Goal: Download file/media

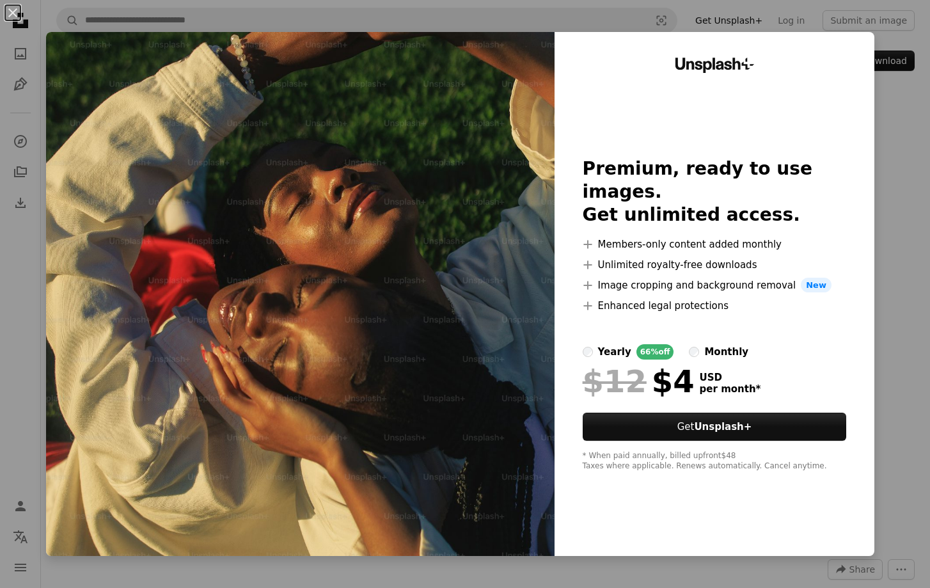
click at [906, 136] on div "An X shape Unsplash+ Premium, ready to use images. Get unlimited access. A plus…" at bounding box center [465, 294] width 930 height 588
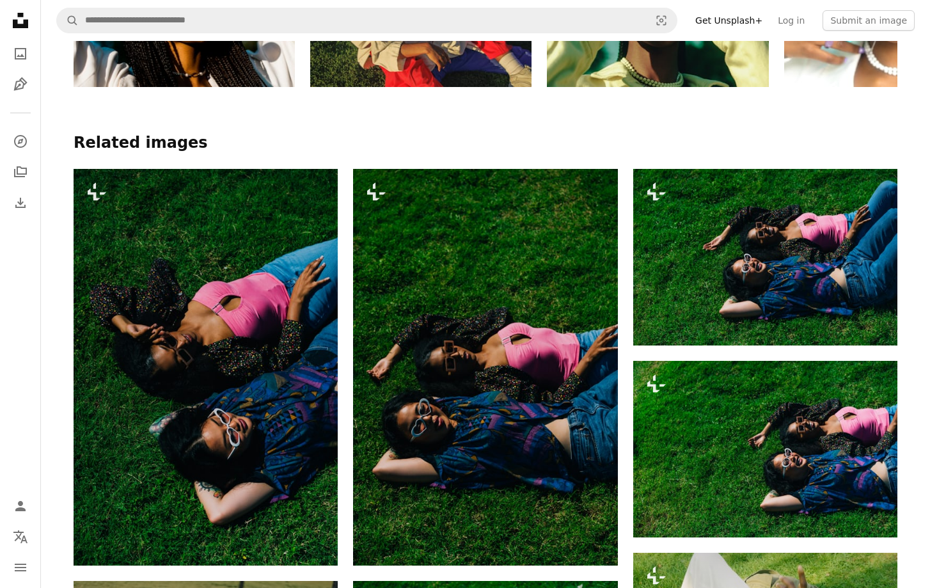
scroll to position [908, 0]
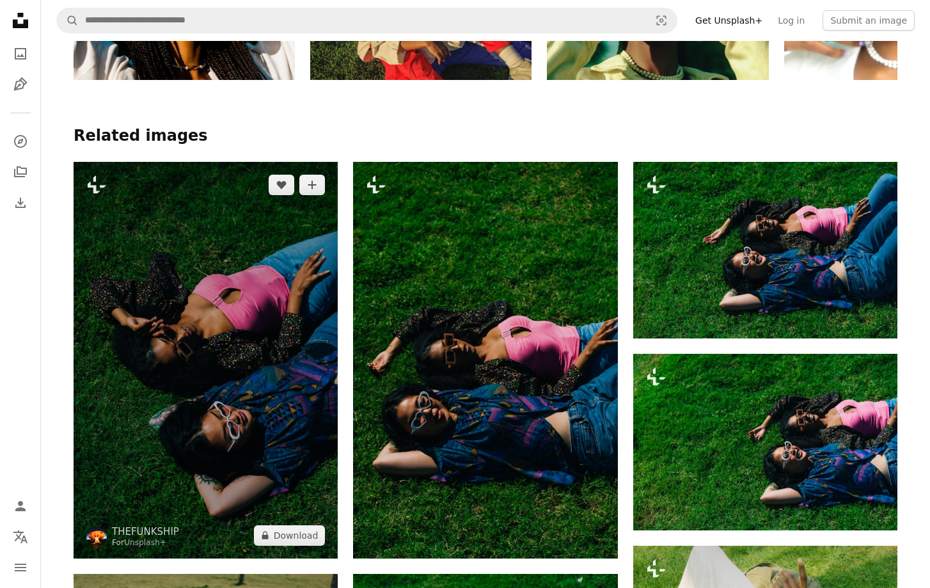
click at [237, 397] on img at bounding box center [206, 360] width 264 height 397
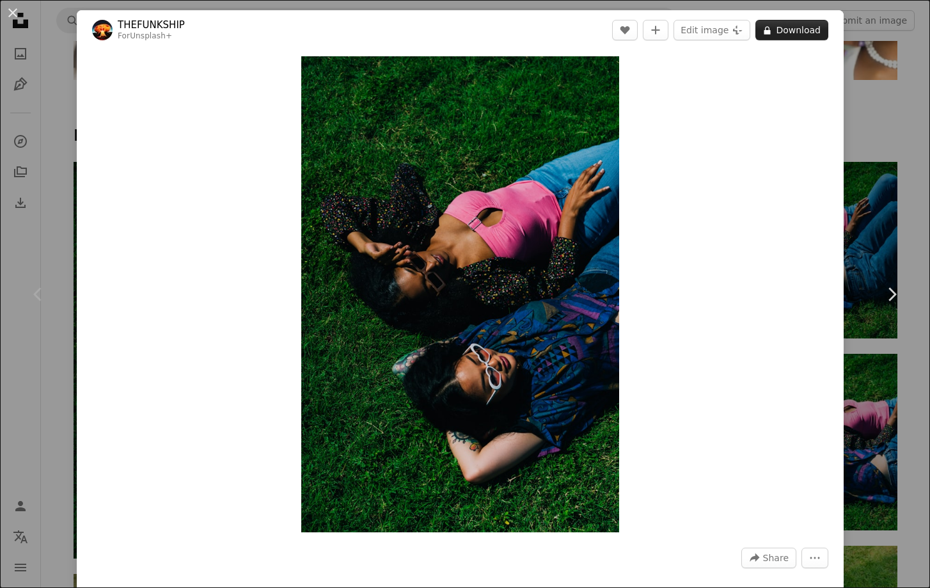
click at [807, 34] on button "A lock Download" at bounding box center [792, 30] width 73 height 20
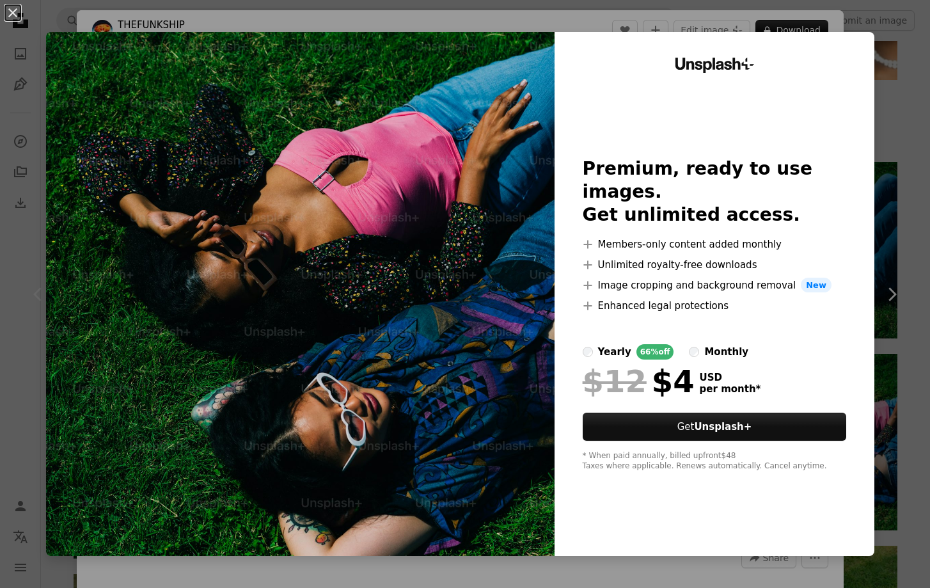
click at [906, 58] on div "An X shape Unsplash+ Premium, ready to use images. Get unlimited access. A plus…" at bounding box center [465, 294] width 930 height 588
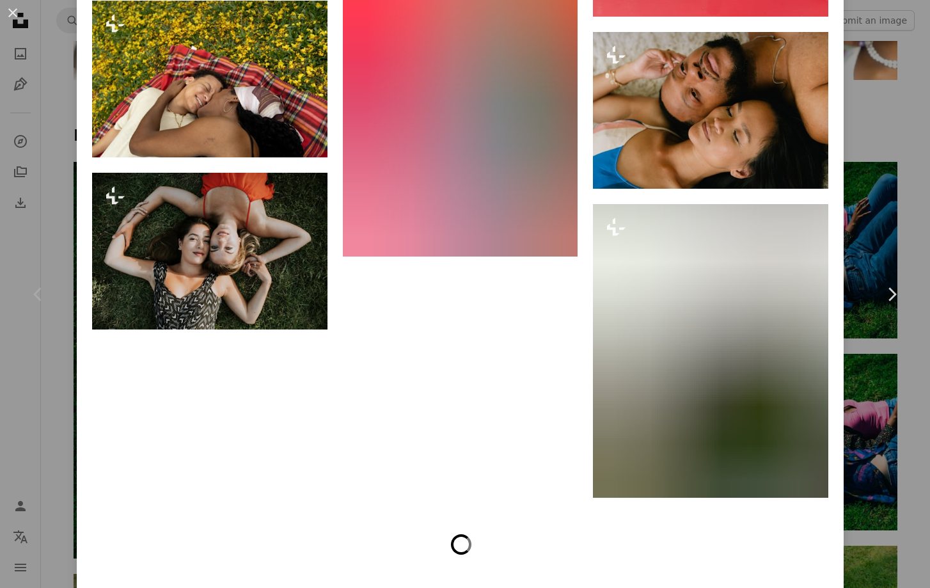
scroll to position [2480, 0]
